Goal: Check status

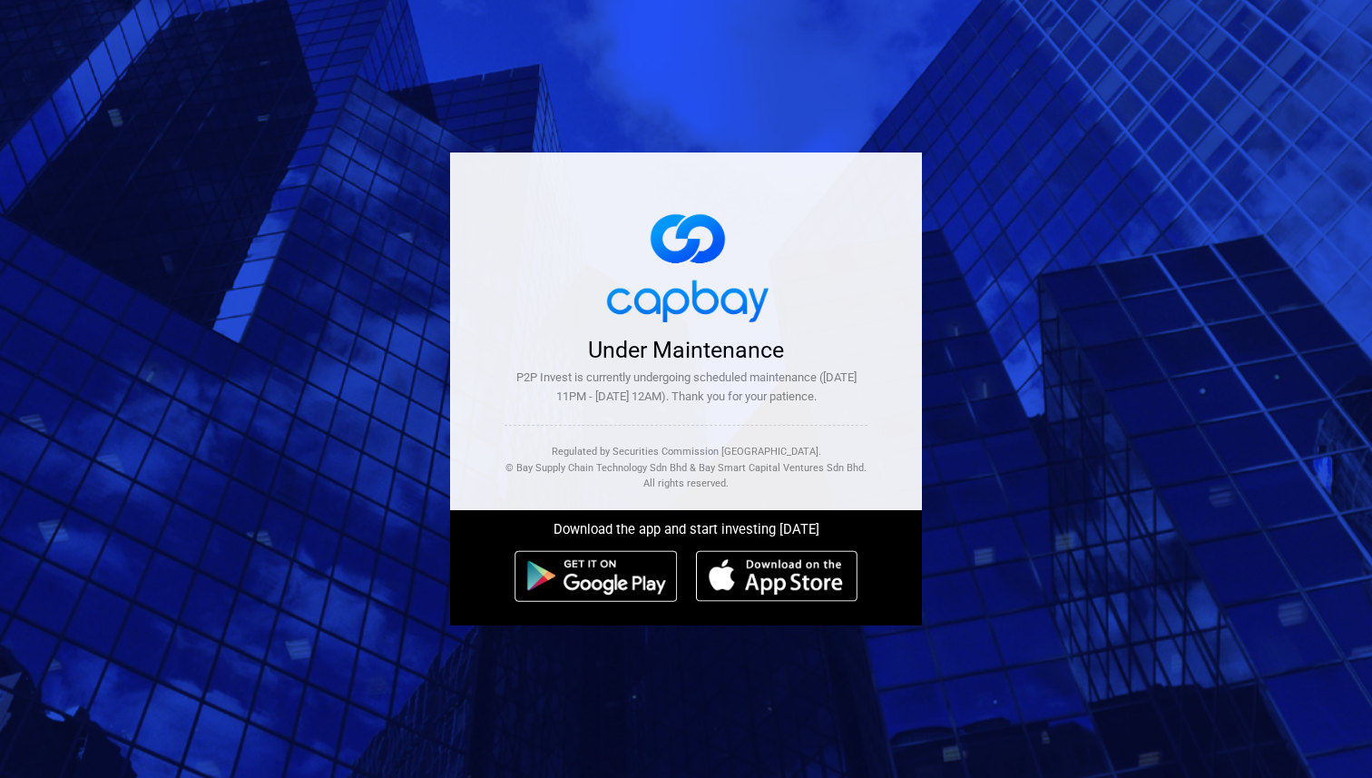
click at [724, 391] on div "P2P Invest is currently undergoing scheduled maintenance ([DATE] 11PM - [DATE] …" at bounding box center [685, 387] width 363 height 38
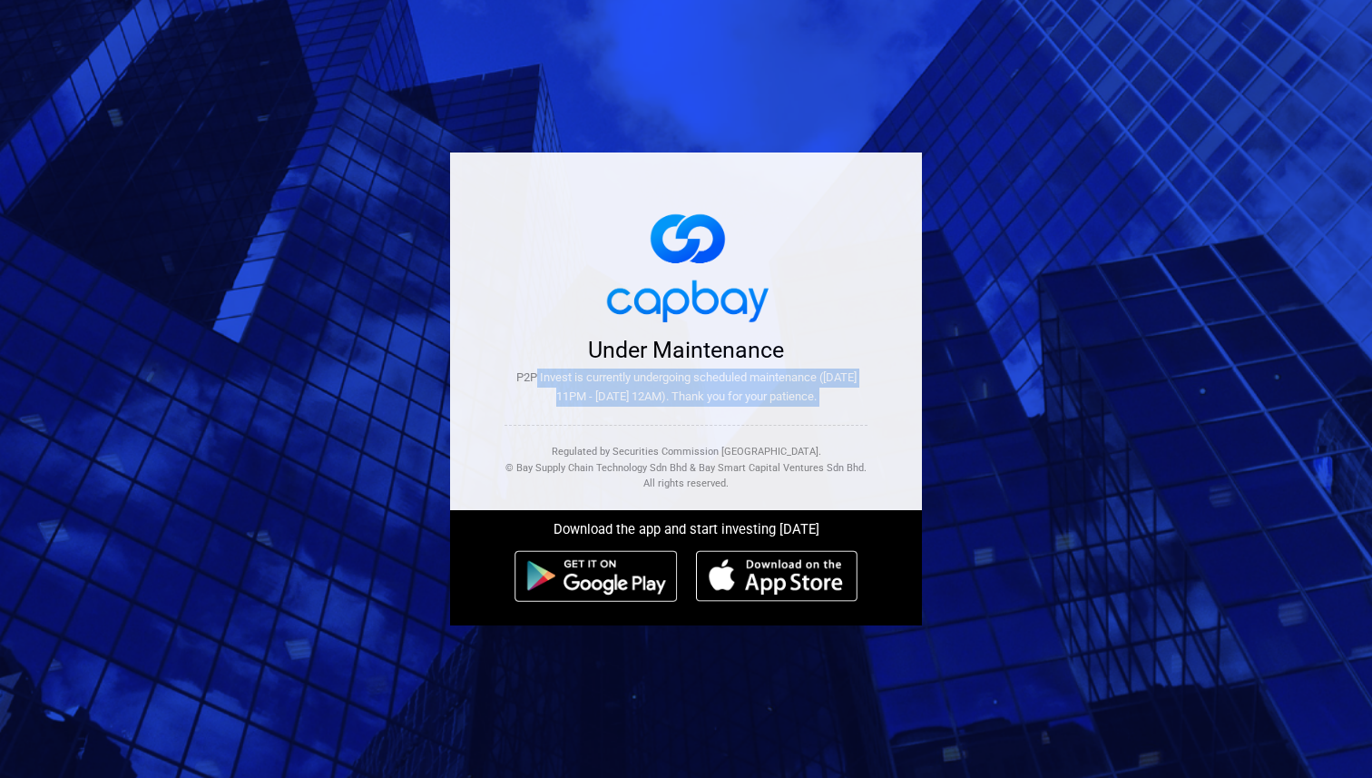
drag, startPoint x: 537, startPoint y: 367, endPoint x: 782, endPoint y: 431, distance: 253.3
click at [782, 431] on div "Under Maintenance P2P Invest is currently undergoing scheduled maintenance (15t…" at bounding box center [686, 330] width 472 height 357
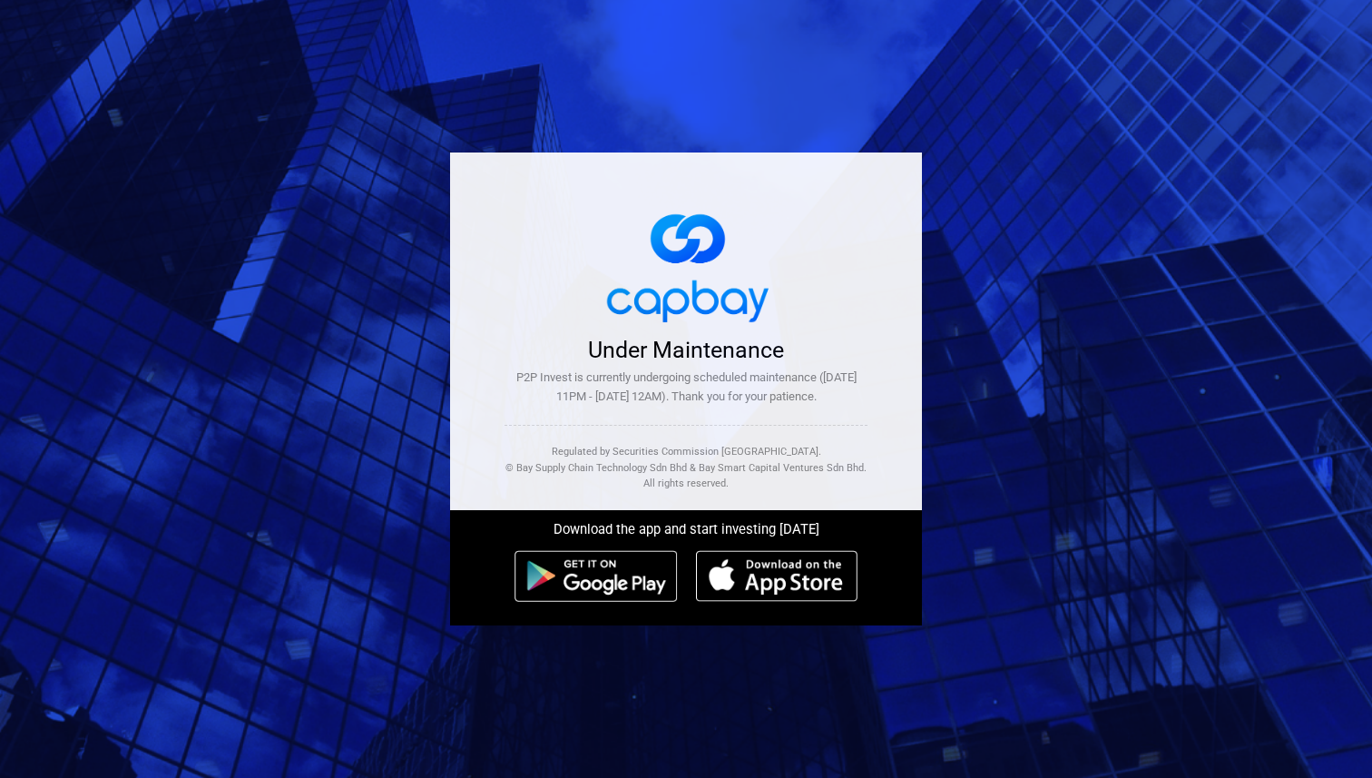
drag, startPoint x: 828, startPoint y: 430, endPoint x: 835, endPoint y: 404, distance: 27.1
click at [825, 429] on div "Under Maintenance P2P Invest is currently undergoing scheduled maintenance (15t…" at bounding box center [686, 330] width 472 height 357
click at [775, 373] on div "P2P Invest is currently undergoing scheduled maintenance ([DATE] 11PM - [DATE] …" at bounding box center [685, 387] width 363 height 38
drag, startPoint x: 870, startPoint y: 426, endPoint x: 837, endPoint y: 423, distance: 33.7
click at [847, 427] on div "Under Maintenance P2P Invest is currently undergoing scheduled maintenance (15t…" at bounding box center [686, 330] width 472 height 357
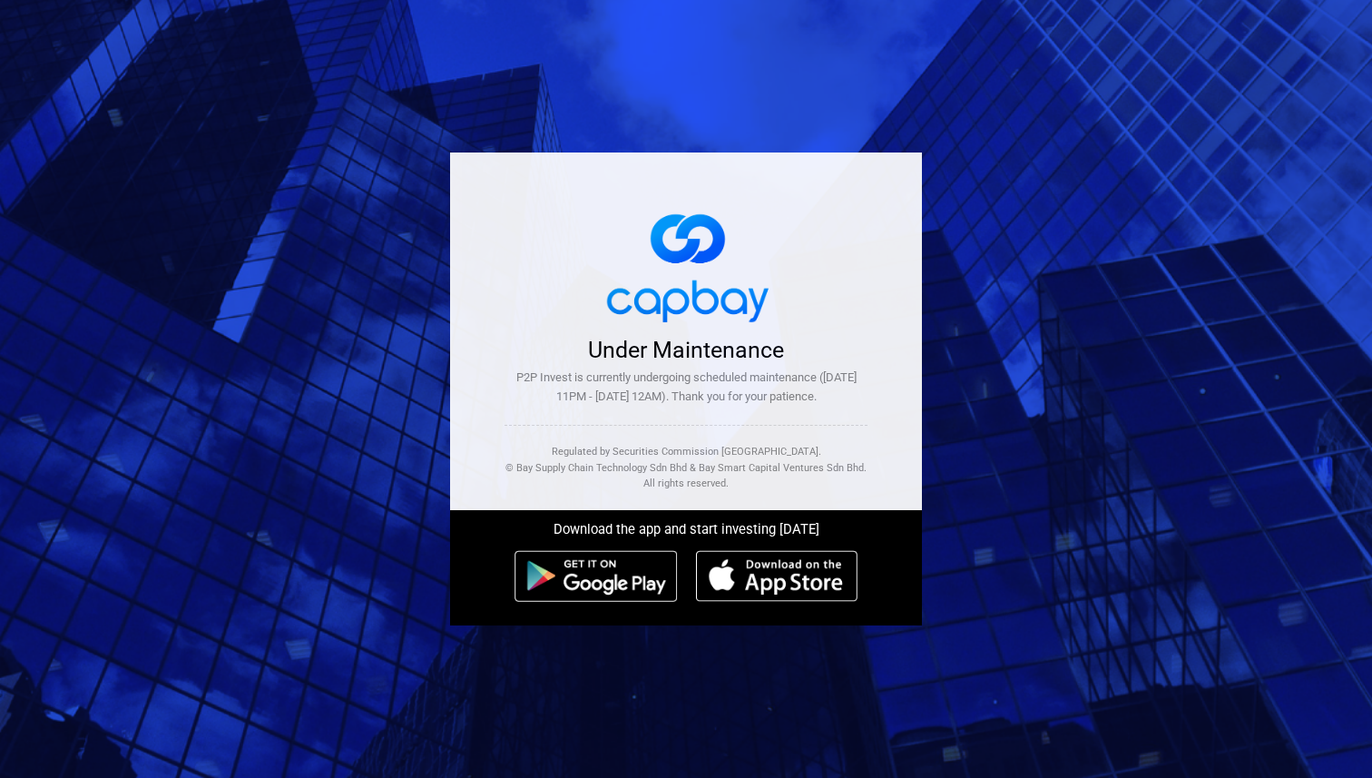
drag, startPoint x: 588, startPoint y: 343, endPoint x: 709, endPoint y: 414, distance: 140.7
click at [709, 406] on div "Under Maintenance P2P Invest is currently undergoing scheduled maintenance (15t…" at bounding box center [685, 369] width 363 height 74
click at [787, 406] on div "P2P Invest is currently undergoing scheduled maintenance ([DATE] 11PM - [DATE] …" at bounding box center [685, 387] width 363 height 38
drag, startPoint x: 692, startPoint y: 400, endPoint x: 557, endPoint y: 338, distance: 148.6
click at [557, 338] on div "Under Maintenance P2P Invest is currently undergoing scheduled maintenance (15t…" at bounding box center [685, 369] width 363 height 74
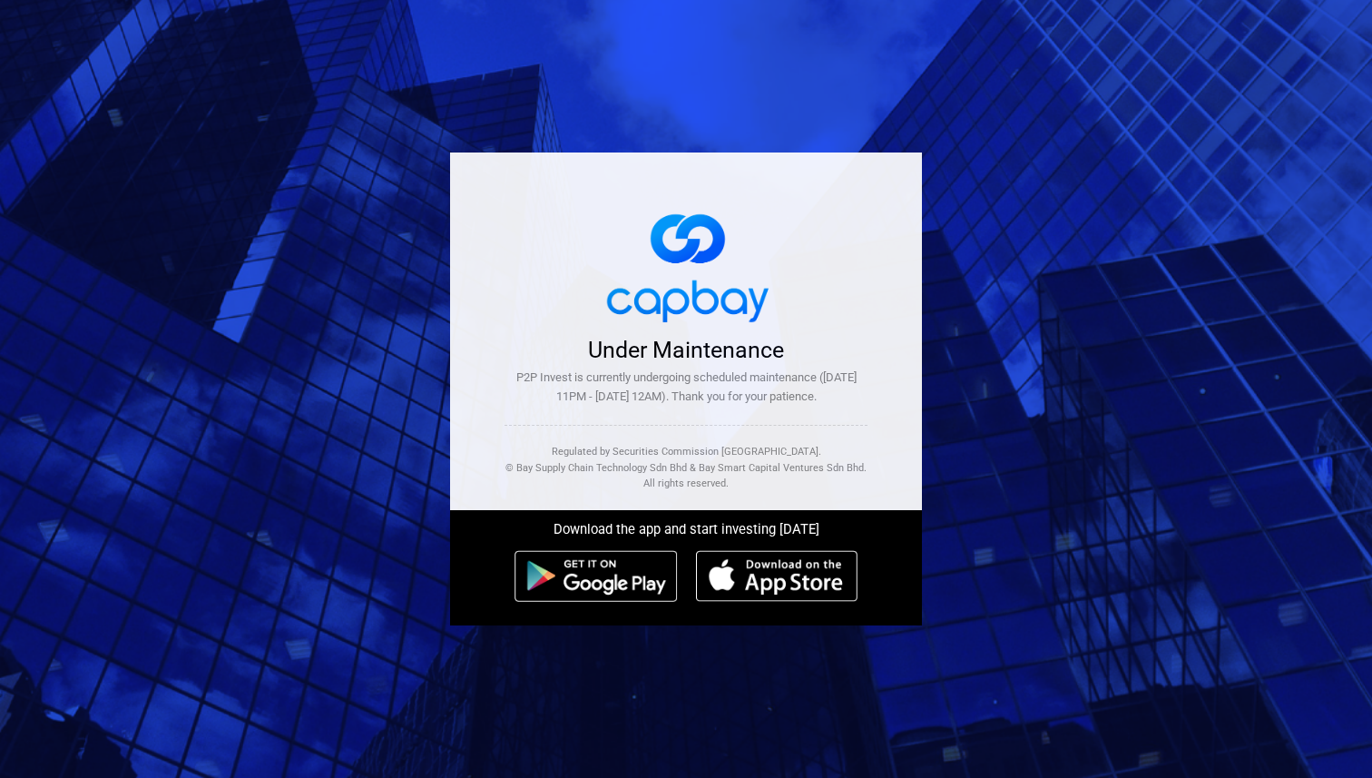
click at [726, 382] on div "P2P Invest is currently undergoing scheduled maintenance ([DATE] 11PM - [DATE] …" at bounding box center [685, 387] width 363 height 38
drag, startPoint x: 599, startPoint y: 387, endPoint x: 684, endPoint y: 393, distance: 85.5
click at [673, 386] on div "P2P Invest is currently undergoing scheduled maintenance ([DATE] 11PM - [DATE] …" at bounding box center [685, 387] width 363 height 38
click at [731, 396] on div "P2P Invest is currently undergoing scheduled maintenance ([DATE] 11PM - [DATE] …" at bounding box center [685, 387] width 363 height 38
drag, startPoint x: 735, startPoint y: 387, endPoint x: 790, endPoint y: 387, distance: 55.4
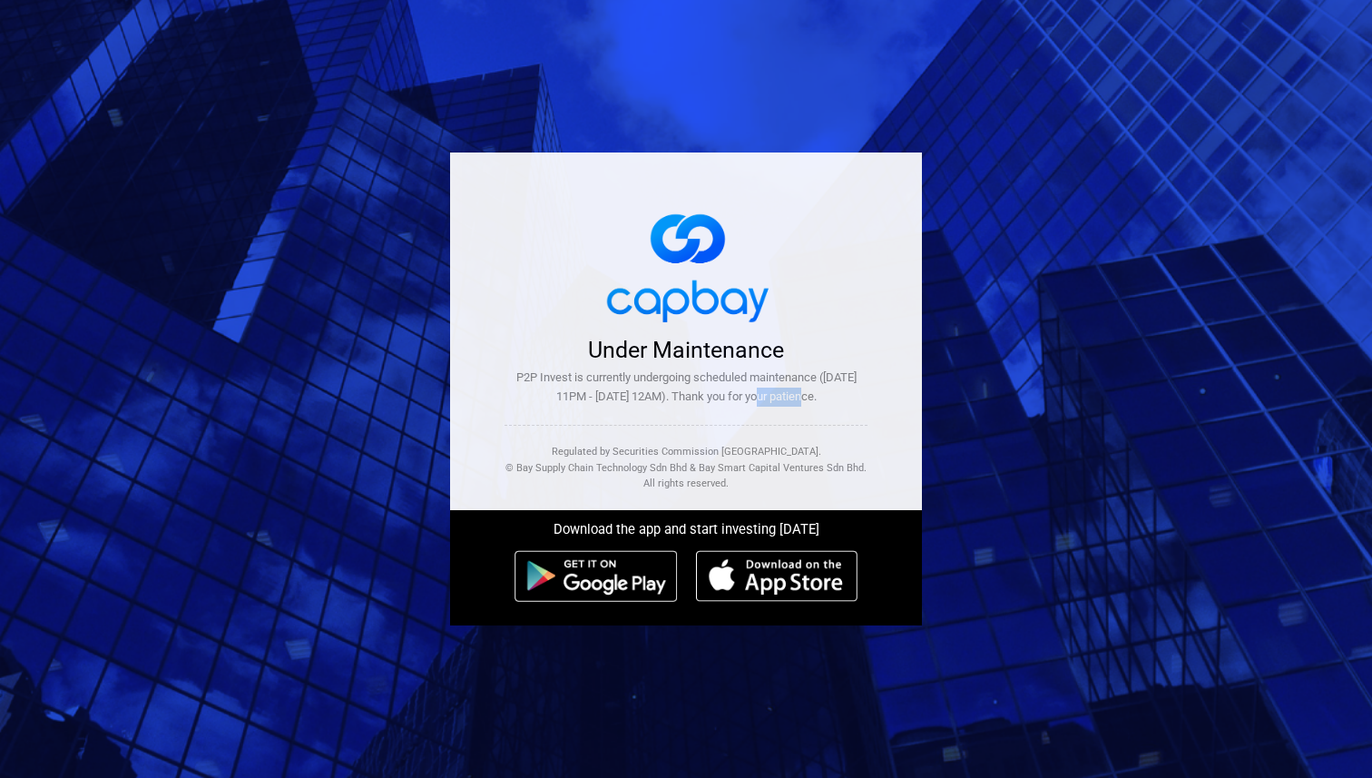
click at [790, 387] on div "P2P Invest is currently undergoing scheduled maintenance ([DATE] 11PM - [DATE] …" at bounding box center [685, 387] width 363 height 38
click at [781, 406] on div "P2P Invest is currently undergoing scheduled maintenance ([DATE] 11PM - [DATE] …" at bounding box center [685, 387] width 363 height 38
click at [775, 404] on div "P2P Invest is currently undergoing scheduled maintenance ([DATE] 11PM - [DATE] …" at bounding box center [685, 387] width 363 height 38
click at [782, 396] on div "P2P Invest is currently undergoing scheduled maintenance ([DATE] 11PM - [DATE] …" at bounding box center [685, 387] width 363 height 38
